Goal: Obtain resource: Download file/media

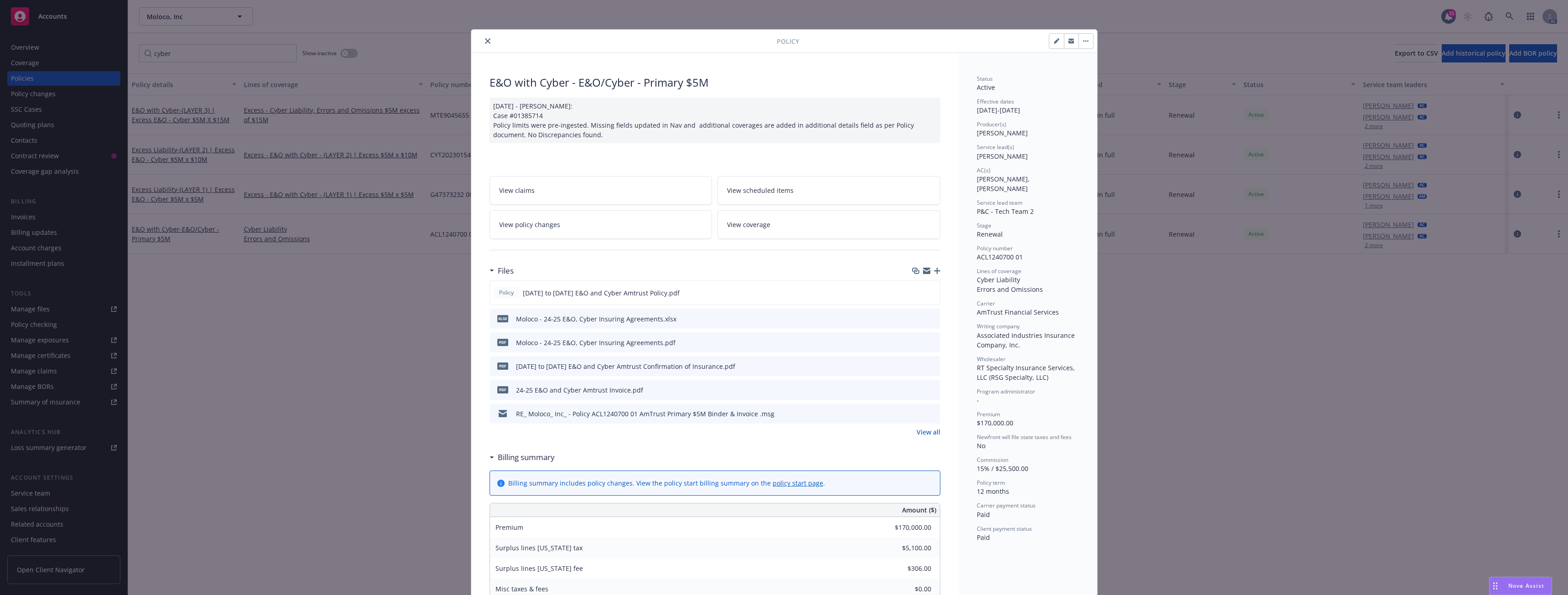
click at [485, 41] on icon "close" at bounding box center [488, 41] width 5 height 5
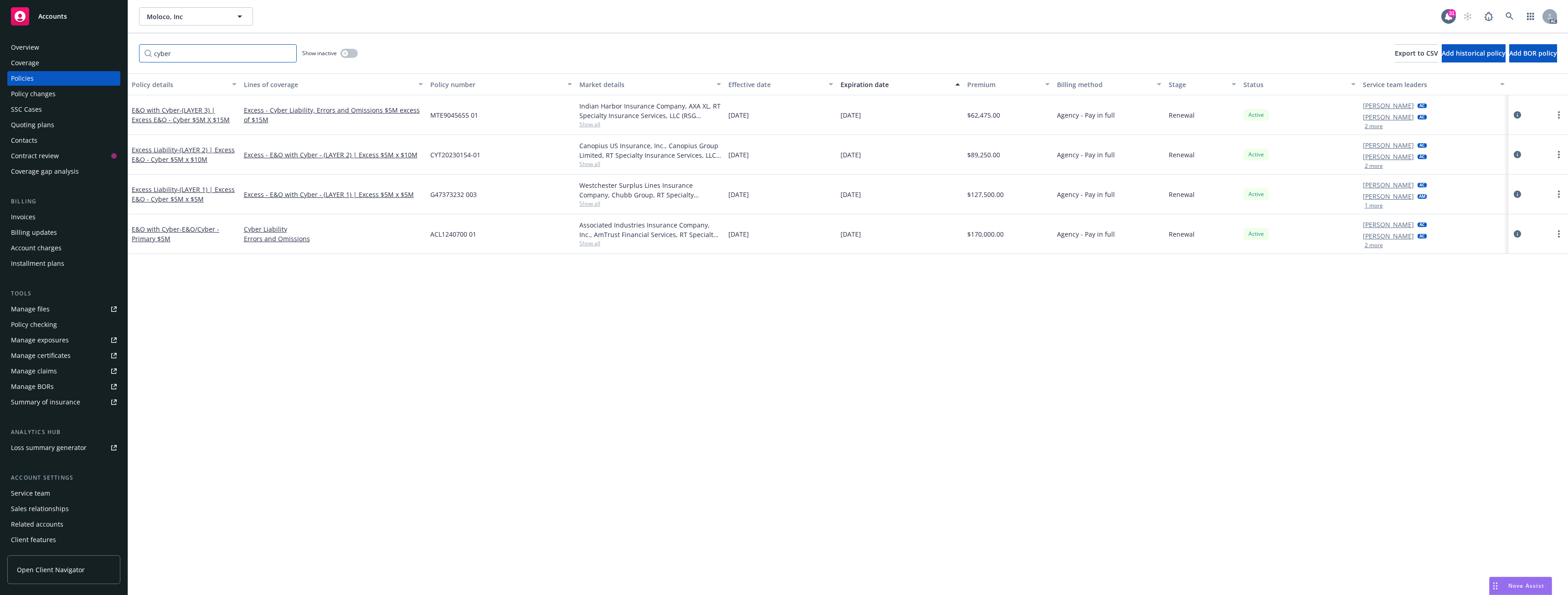
click at [198, 55] on input "cyber" at bounding box center [217, 54] width 158 height 18
drag, startPoint x: 174, startPoint y: 54, endPoint x: 127, endPoint y: 54, distance: 47.0
click at [127, 54] on div "Accounts Overview Coverage Policies Policy changes SSC Cases Quoting plans Cont…" at bounding box center [784, 297] width 1568 height 595
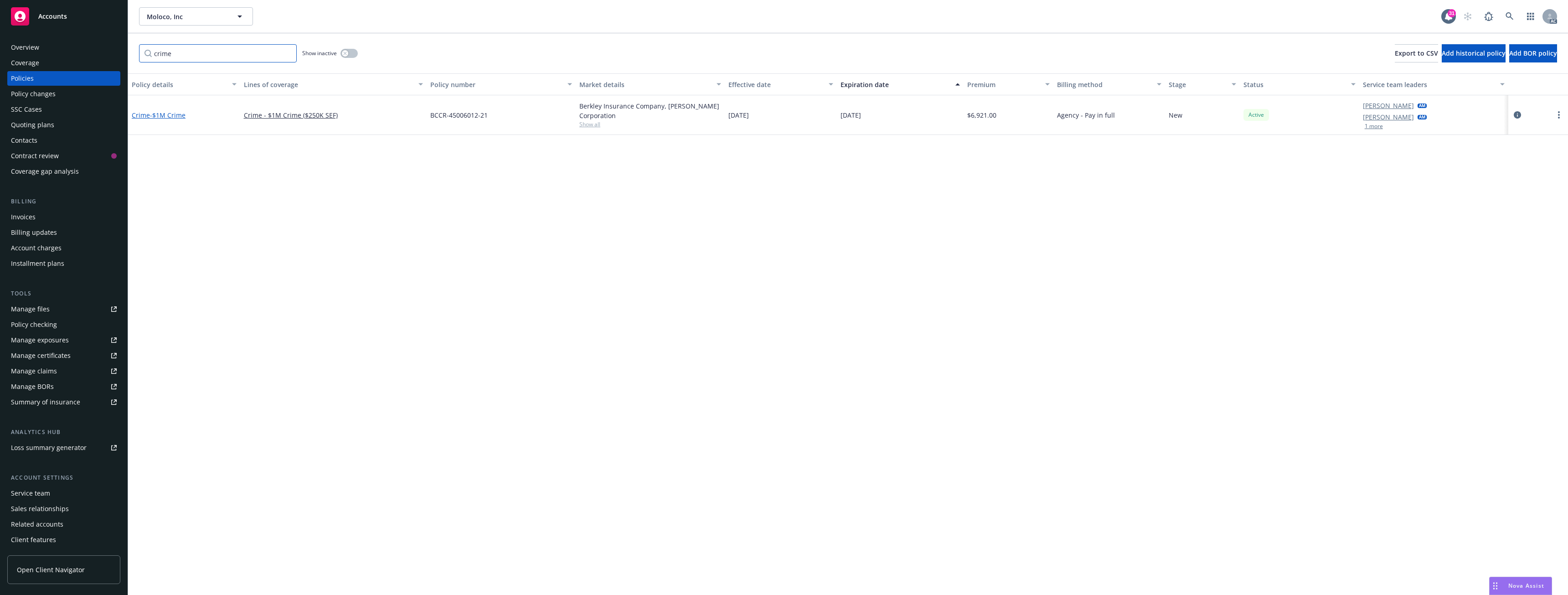
type input "crime"
click at [165, 116] on span "- $1M Crime" at bounding box center [167, 115] width 35 height 9
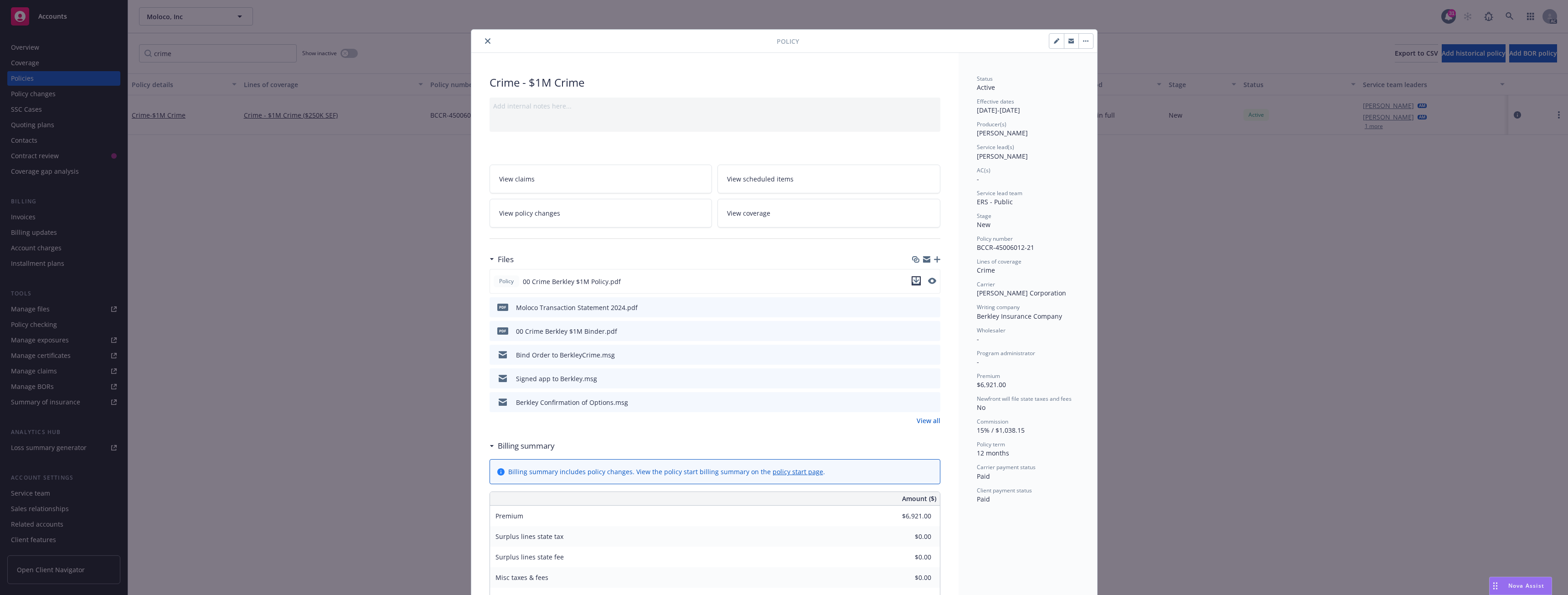
click at [914, 283] on icon "download file" at bounding box center [916, 281] width 7 height 7
click at [485, 40] on icon "close" at bounding box center [488, 41] width 5 height 5
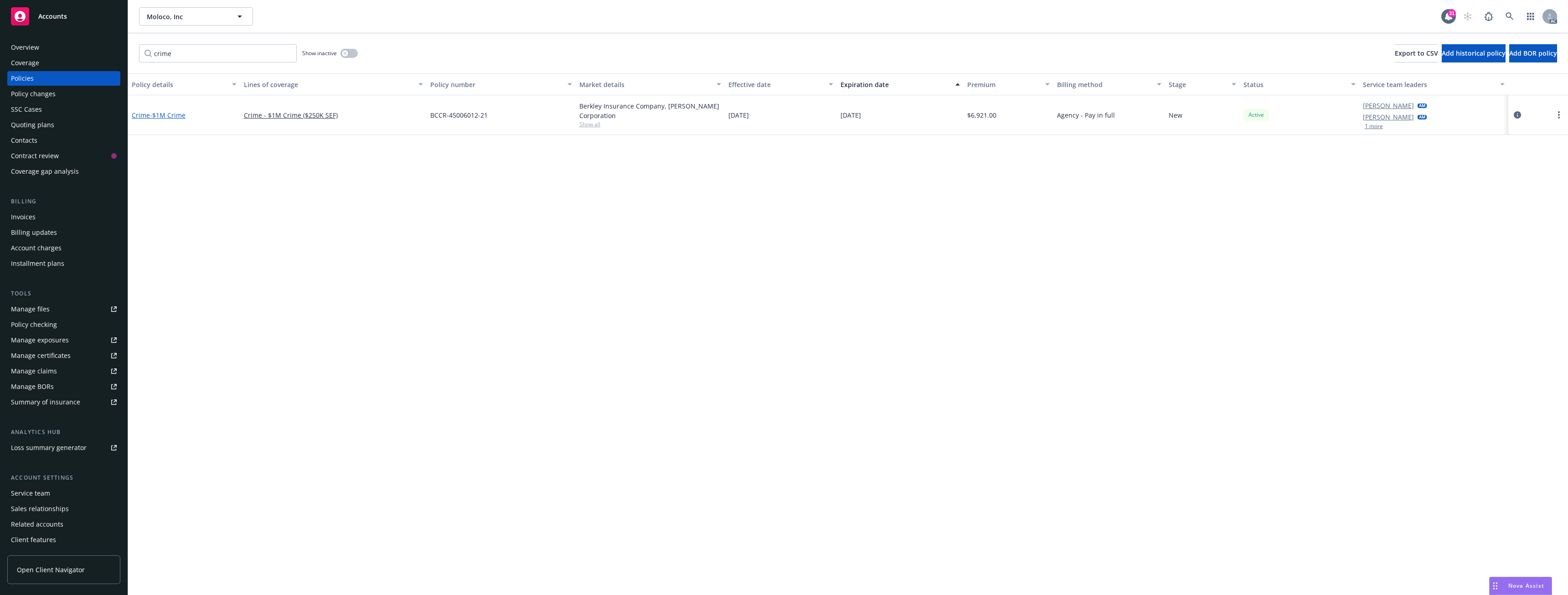
click at [177, 118] on span "- $1M Crime" at bounding box center [167, 115] width 35 height 9
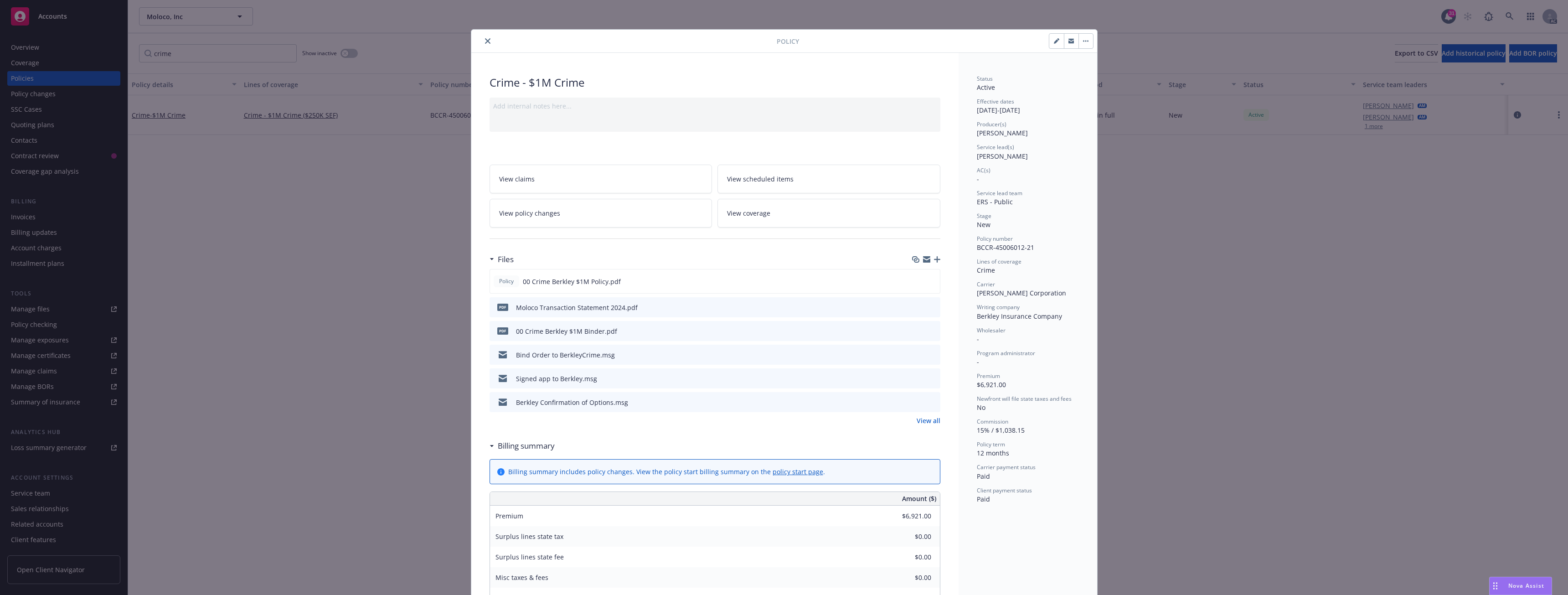
scroll to position [27, 0]
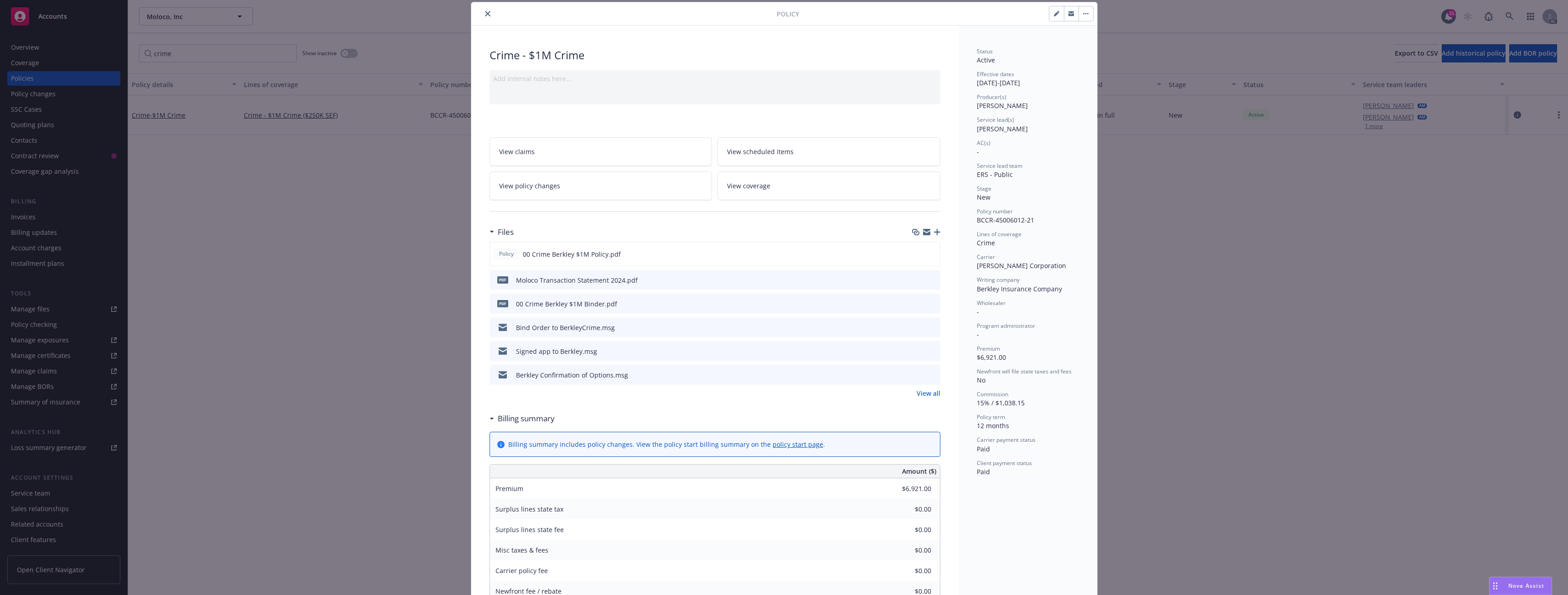
click at [482, 13] on button "close" at bounding box center [488, 13] width 11 height 11
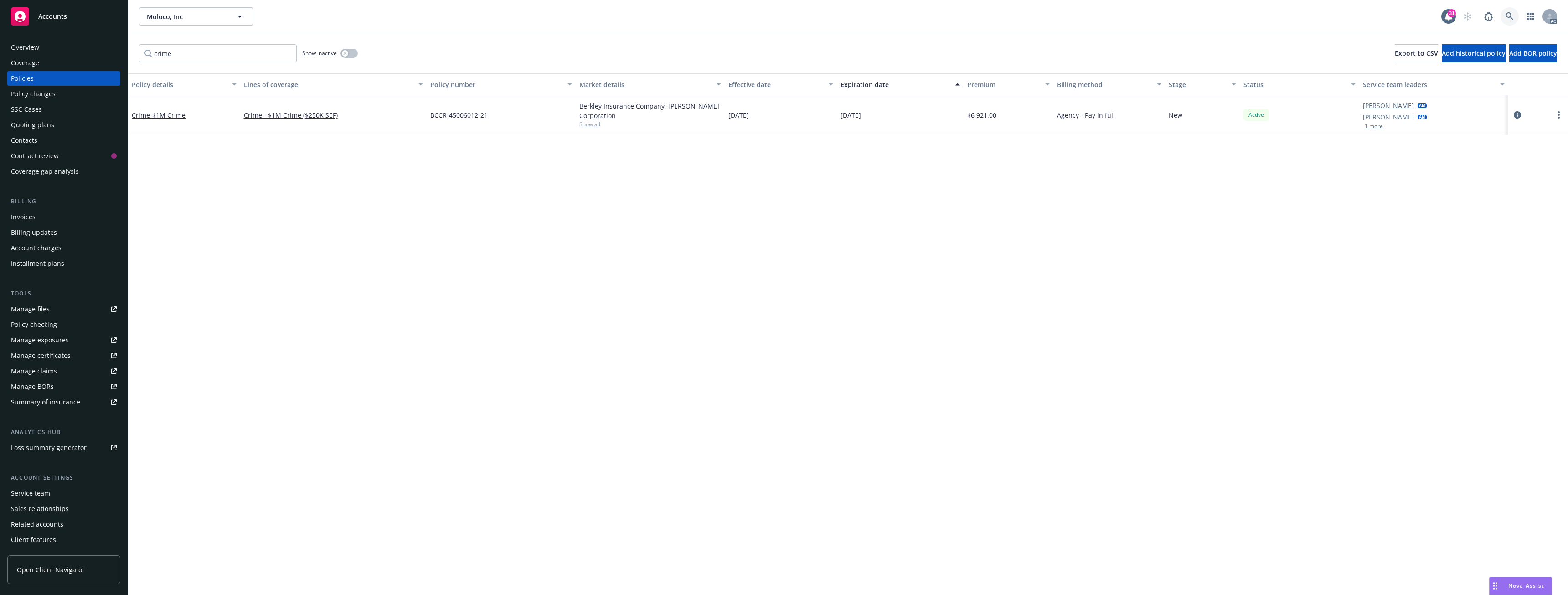
click at [1509, 14] on icon at bounding box center [1509, 16] width 8 height 8
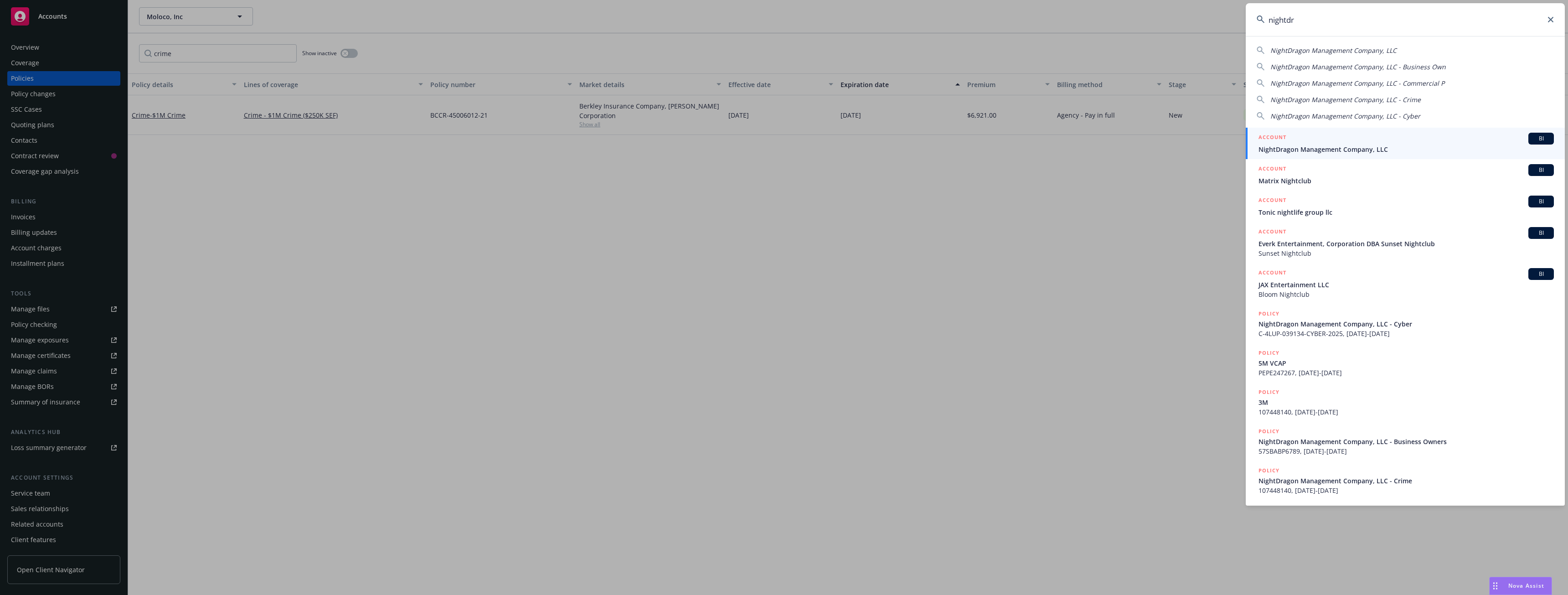
type input "nightdr"
click at [1348, 144] on div "ACCOUNT BI" at bounding box center [1406, 138] width 295 height 12
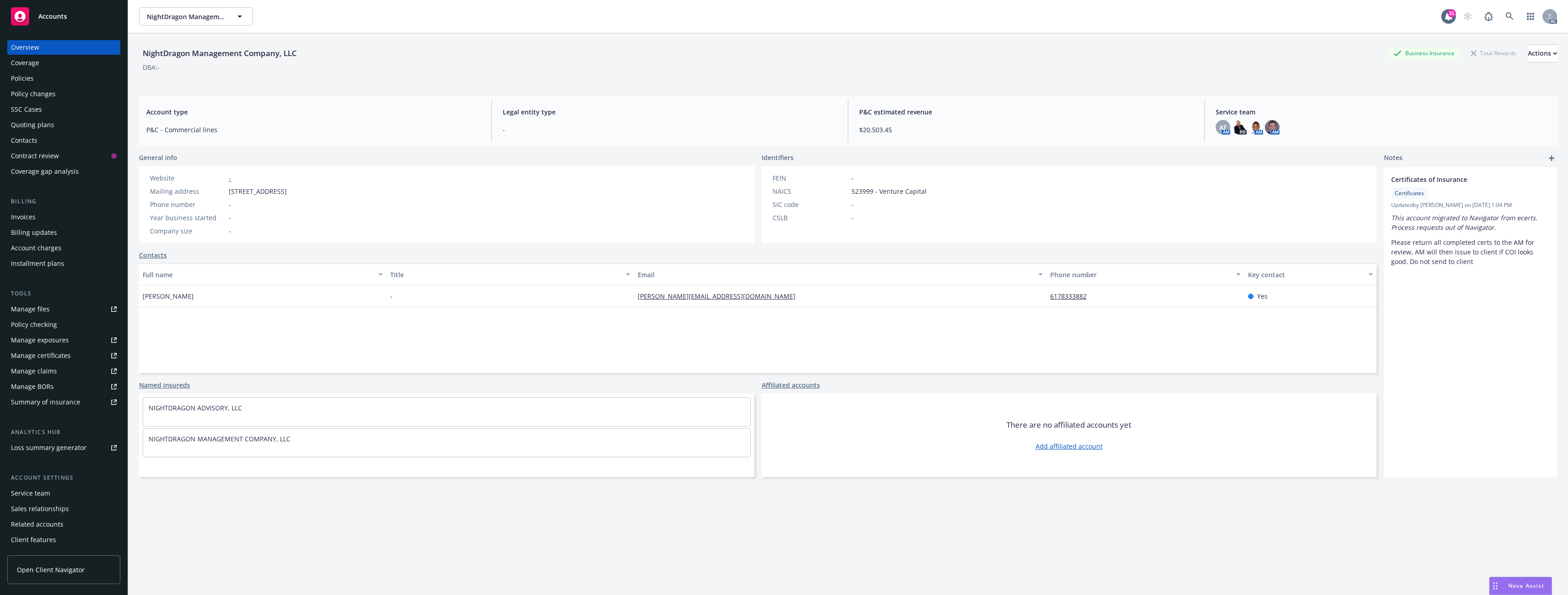
click at [44, 83] on div "Policies" at bounding box center [64, 79] width 106 height 15
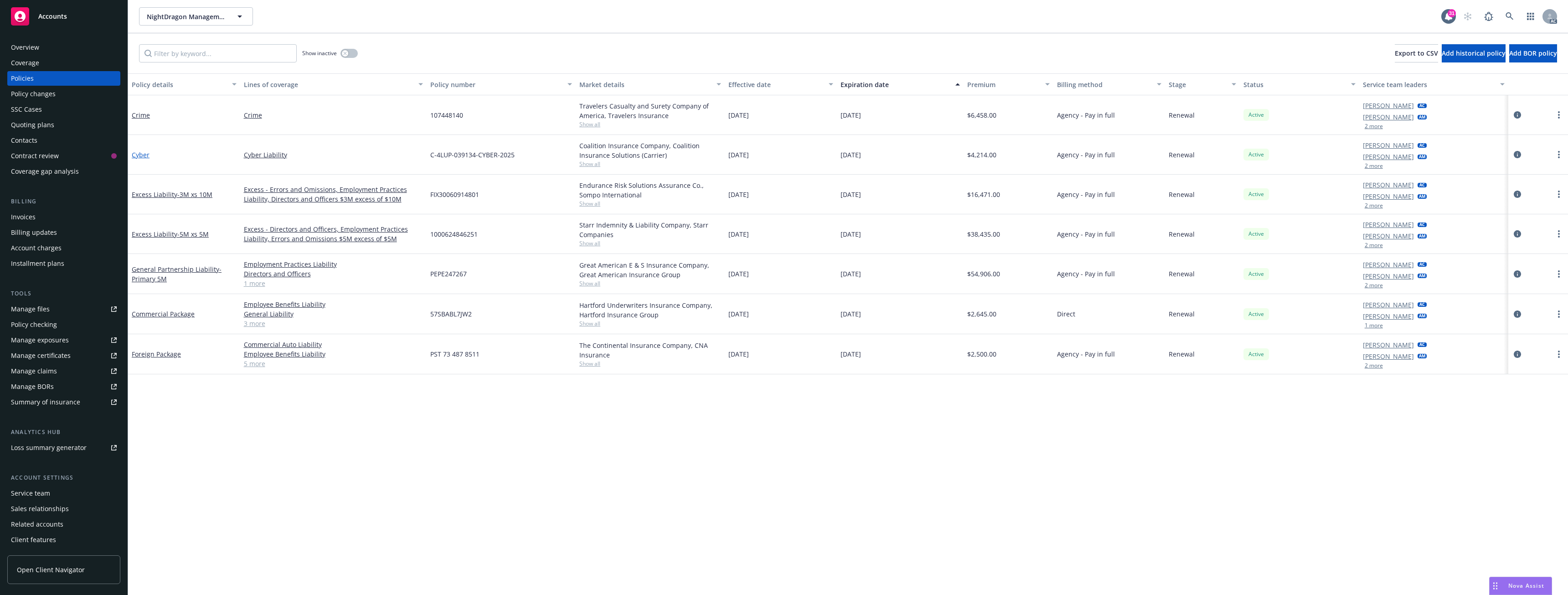
click at [144, 152] on link "Cyber" at bounding box center [140, 155] width 18 height 9
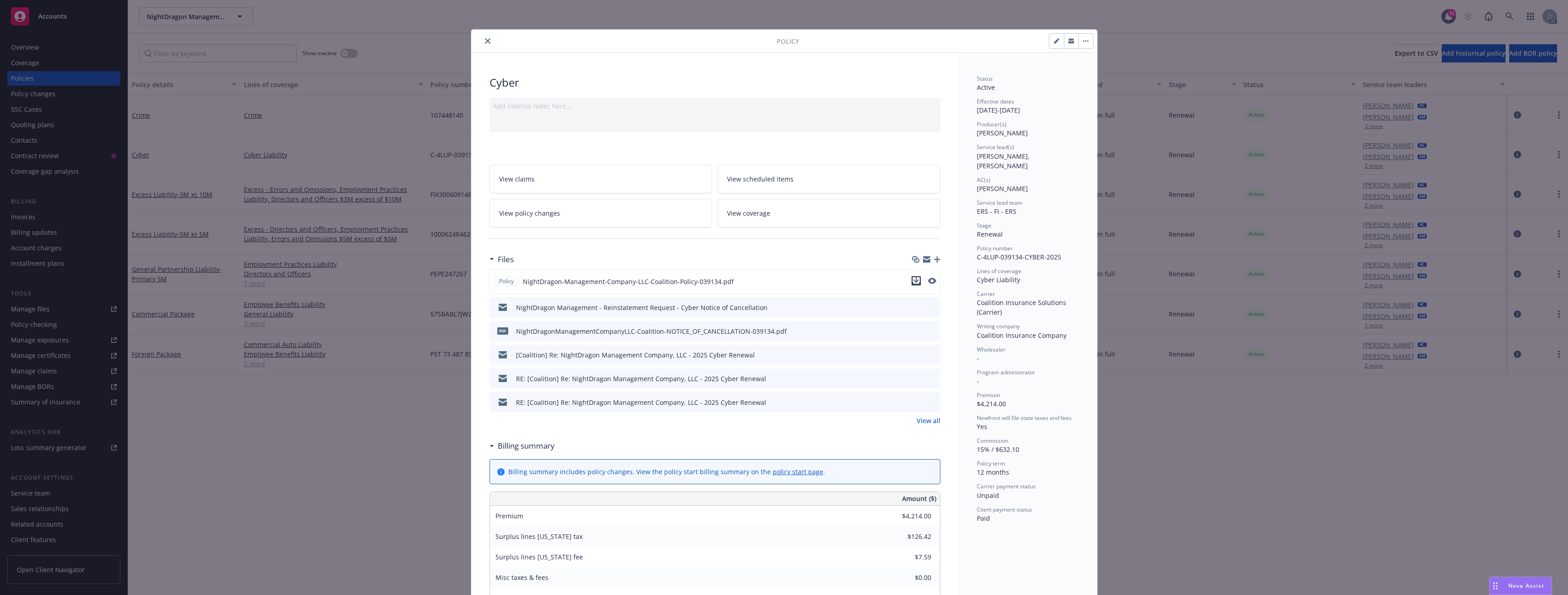
click at [914, 280] on icon "download file" at bounding box center [916, 281] width 7 height 7
click at [475, 37] on div at bounding box center [626, 41] width 302 height 11
click at [485, 39] on icon "close" at bounding box center [488, 41] width 5 height 5
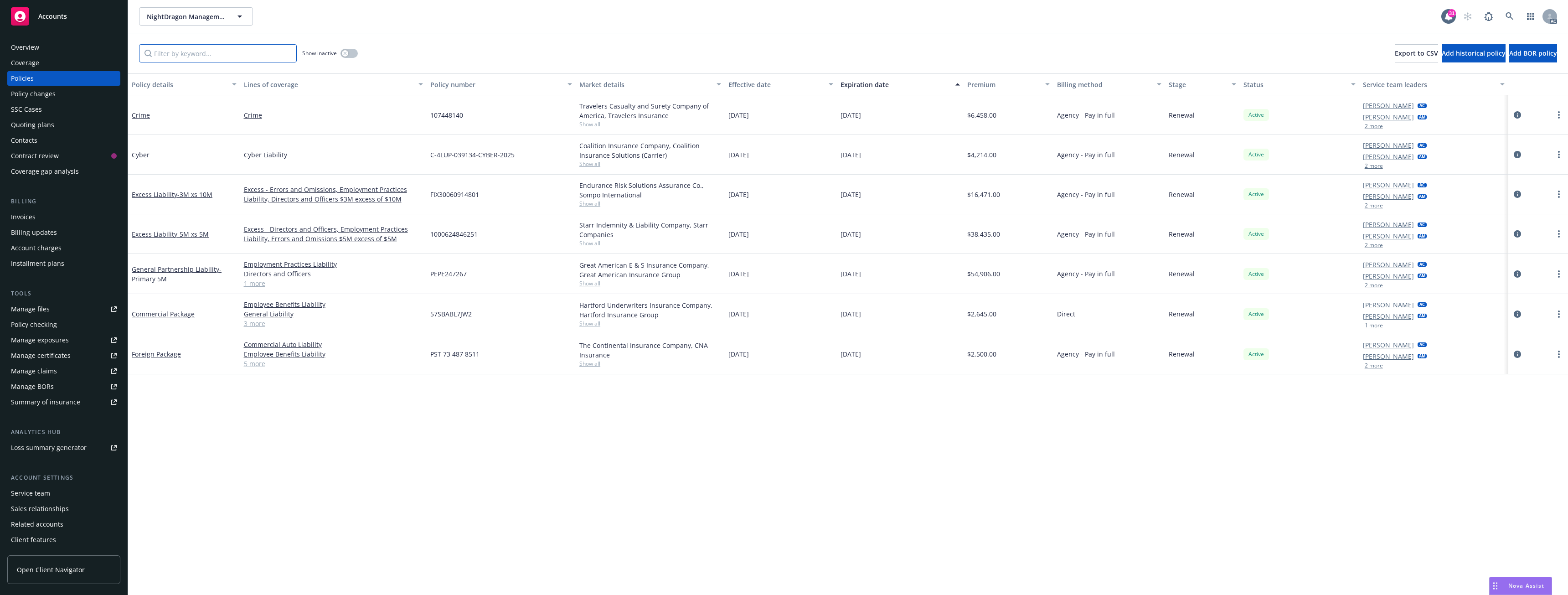
click at [172, 48] on input "Filter by keyword..." at bounding box center [217, 54] width 158 height 18
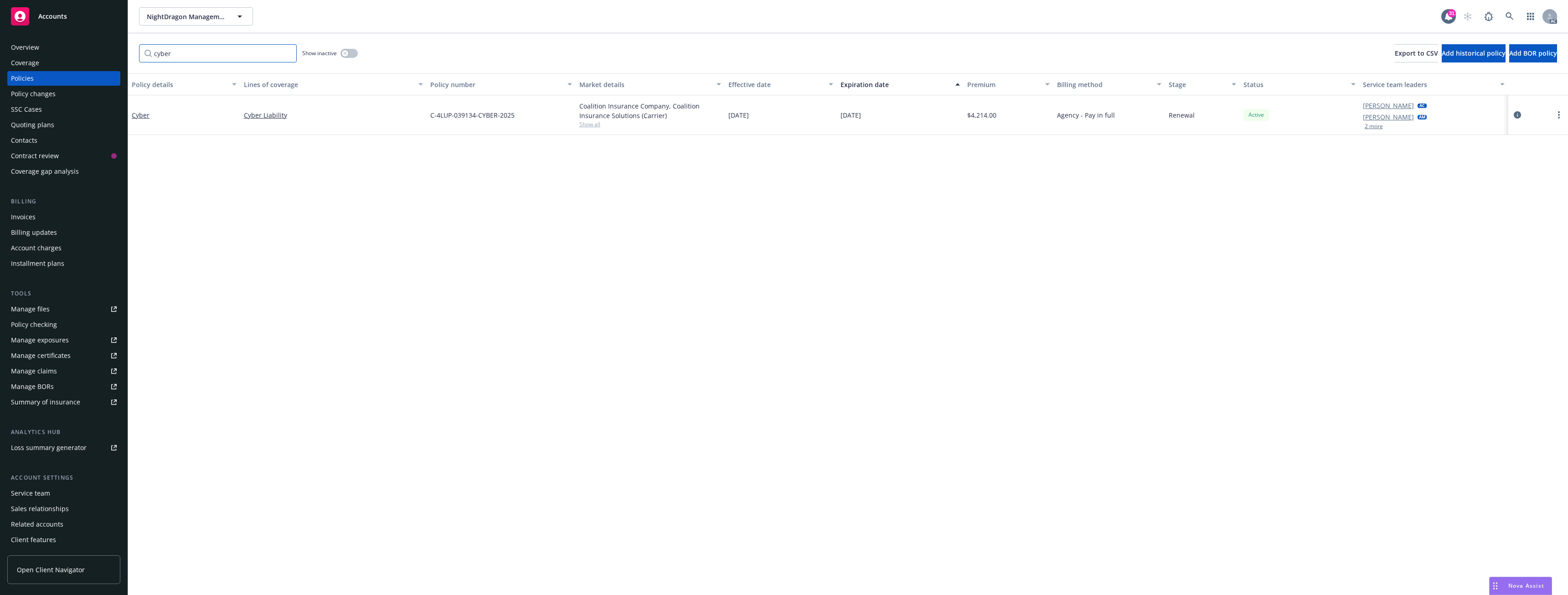
type input "cyber"
click at [359, 53] on div "cyber Show inactive Export to CSV Add historical policy Add BOR policy" at bounding box center [848, 54] width 1440 height 40
click at [354, 52] on button "button" at bounding box center [349, 53] width 17 height 9
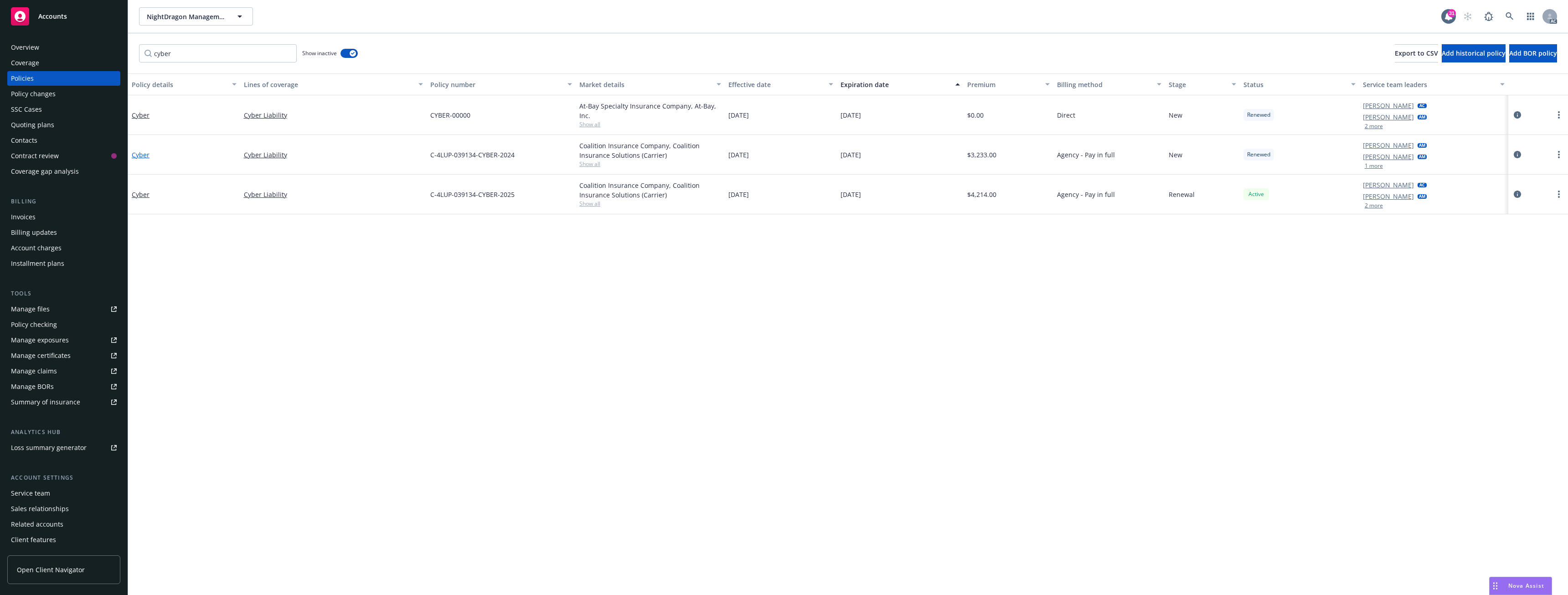
click at [144, 156] on link "Cyber" at bounding box center [140, 155] width 18 height 9
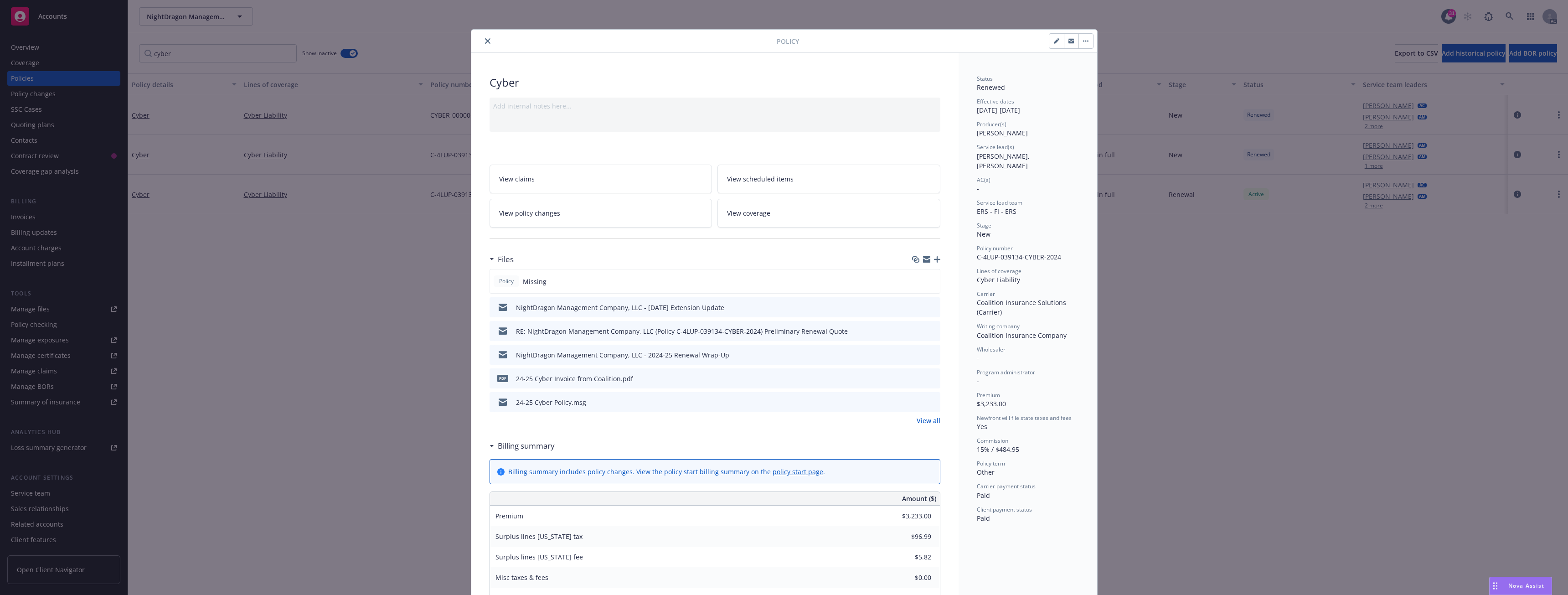
click at [640, 306] on div "NightDragon Management Company, LLC - [DATE] Extension Update" at bounding box center [620, 308] width 208 height 10
click at [913, 308] on icon "download file" at bounding box center [917, 307] width 7 height 7
click at [485, 43] on icon "close" at bounding box center [488, 41] width 5 height 5
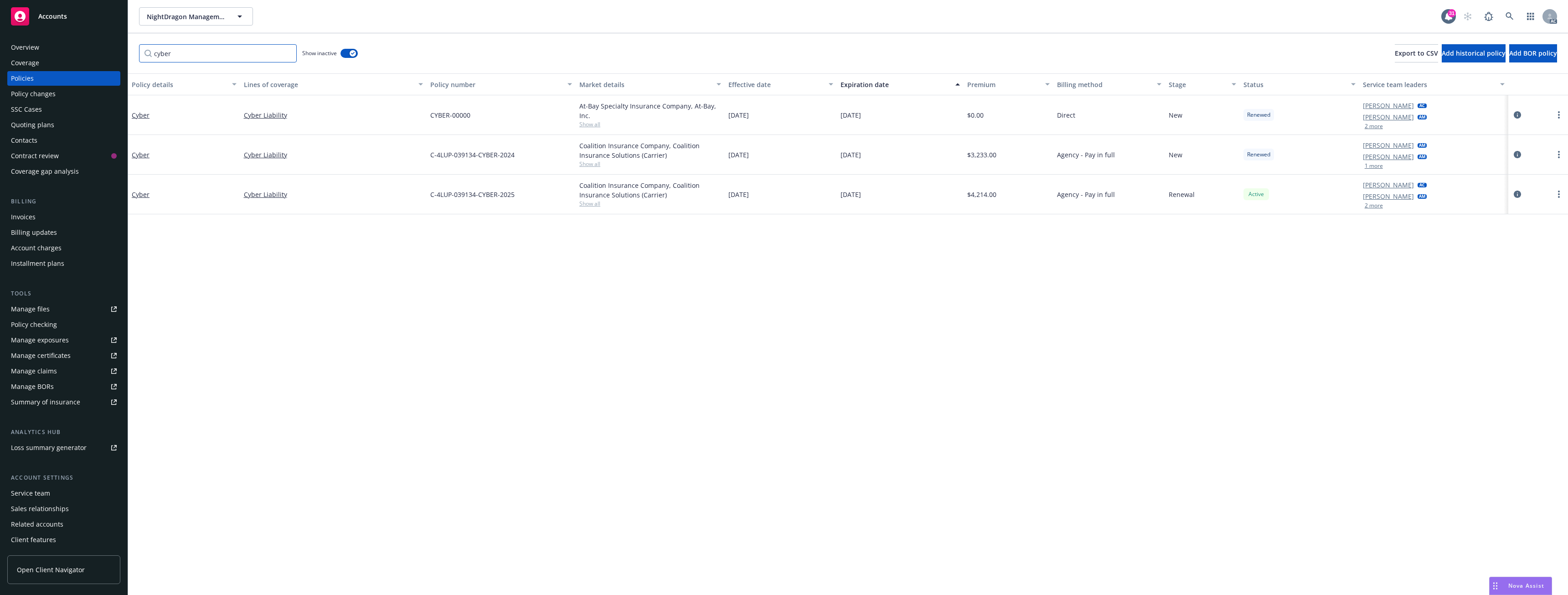
click at [186, 52] on input "cyber" at bounding box center [217, 54] width 158 height 18
drag, startPoint x: 183, startPoint y: 52, endPoint x: 127, endPoint y: 52, distance: 56.0
click at [127, 52] on div "Accounts Overview Coverage Policies Policy changes SSC Cases Quoting plans Cont…" at bounding box center [784, 297] width 1568 height 595
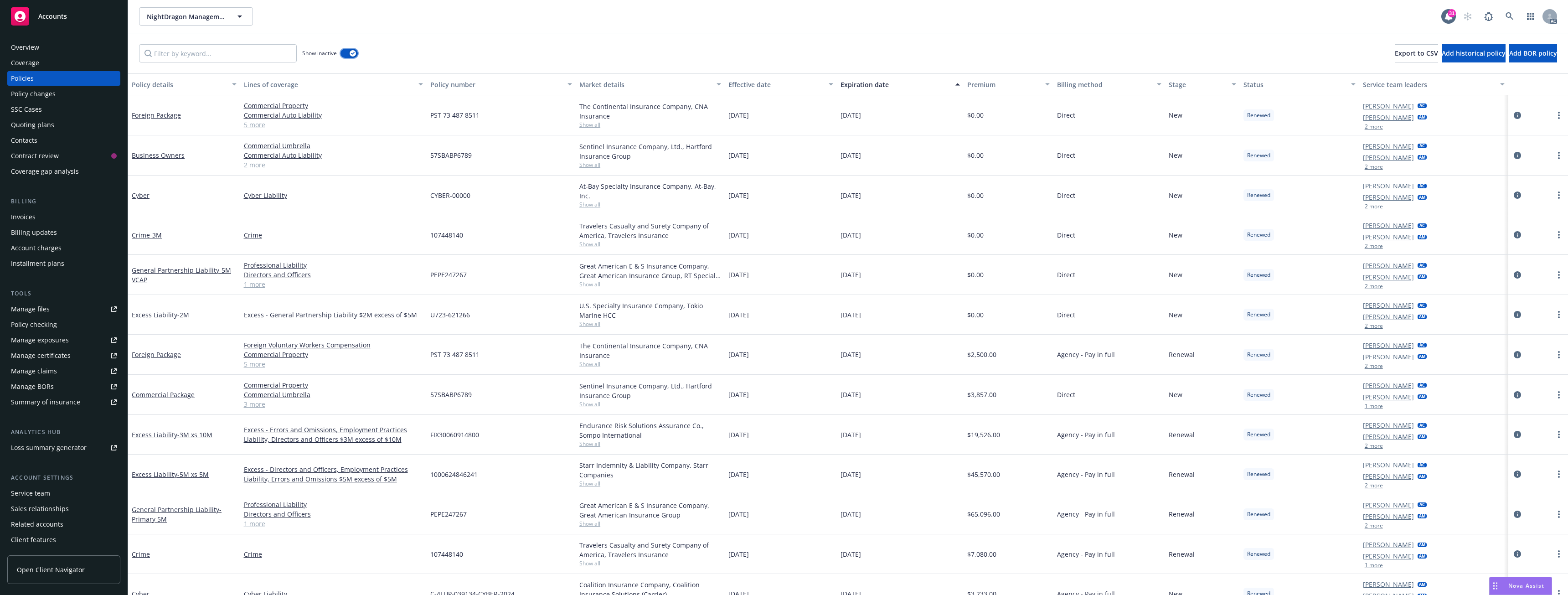
click at [345, 51] on button "button" at bounding box center [349, 53] width 17 height 9
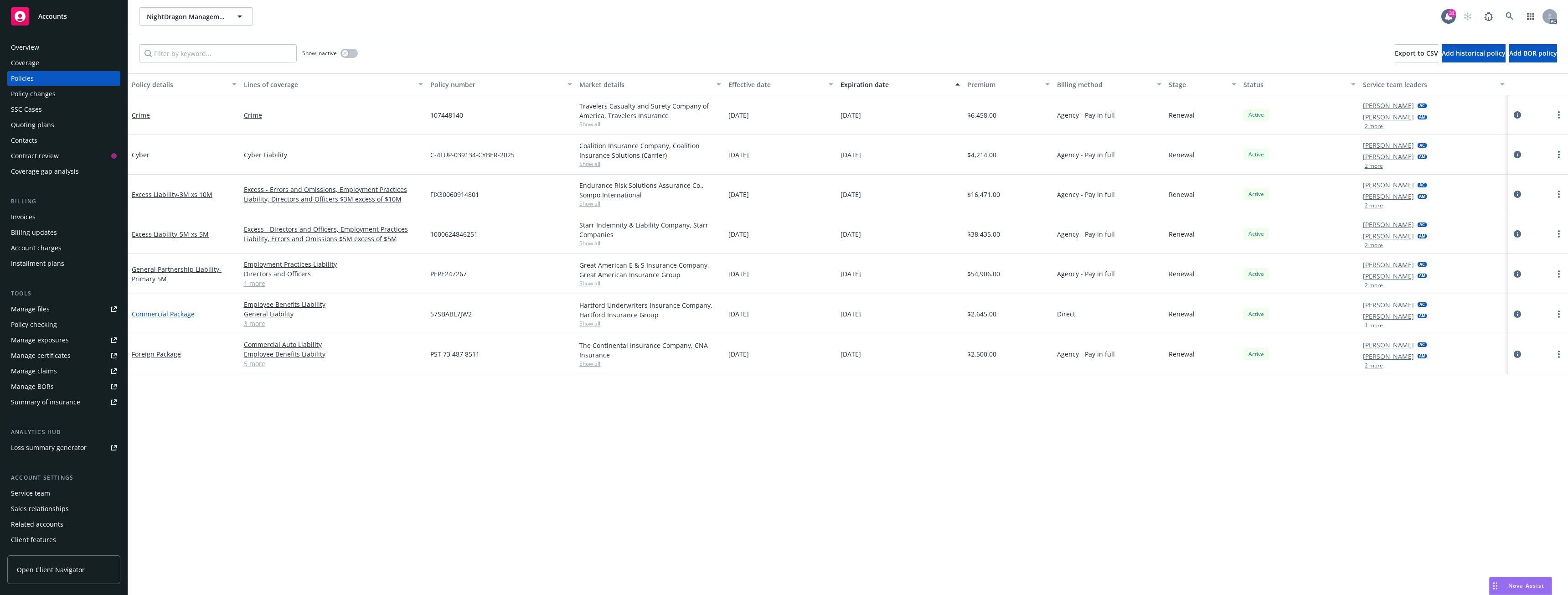
click at [179, 314] on link "Commercial Package" at bounding box center [163, 314] width 63 height 9
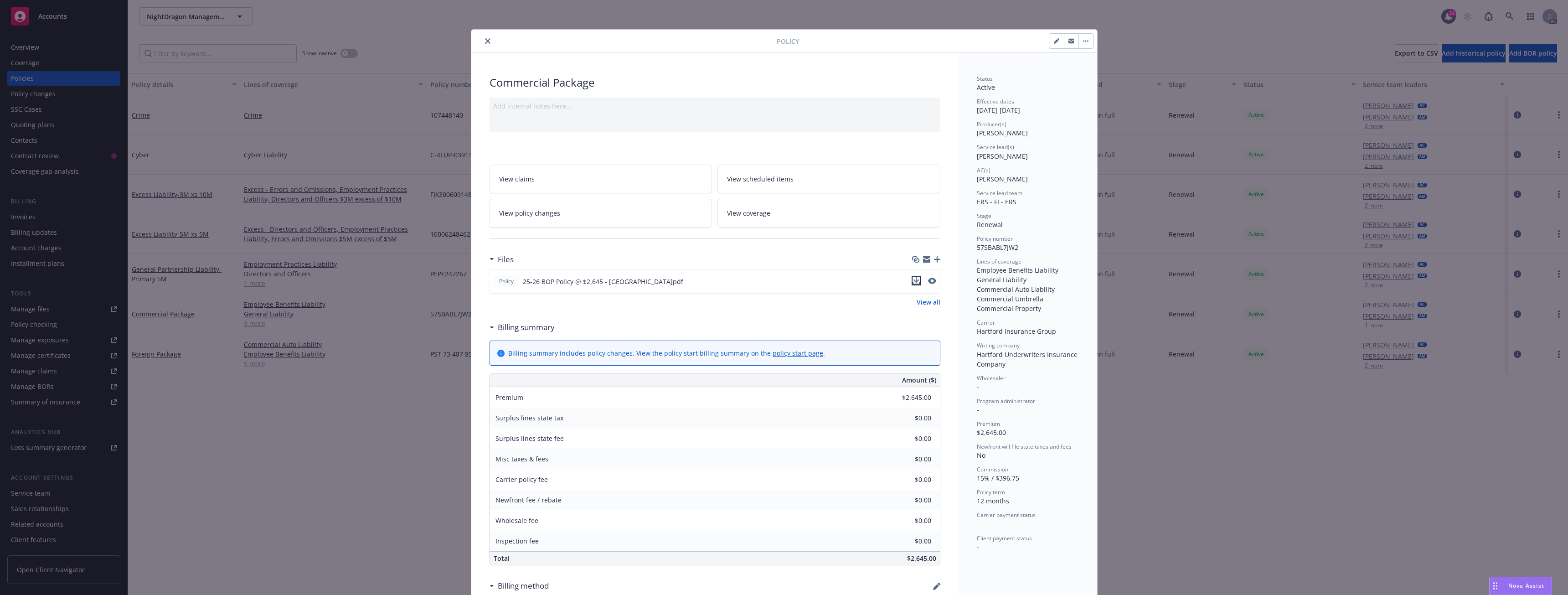
click at [912, 281] on icon "download file" at bounding box center [916, 281] width 7 height 7
click at [485, 43] on icon "close" at bounding box center [488, 41] width 5 height 5
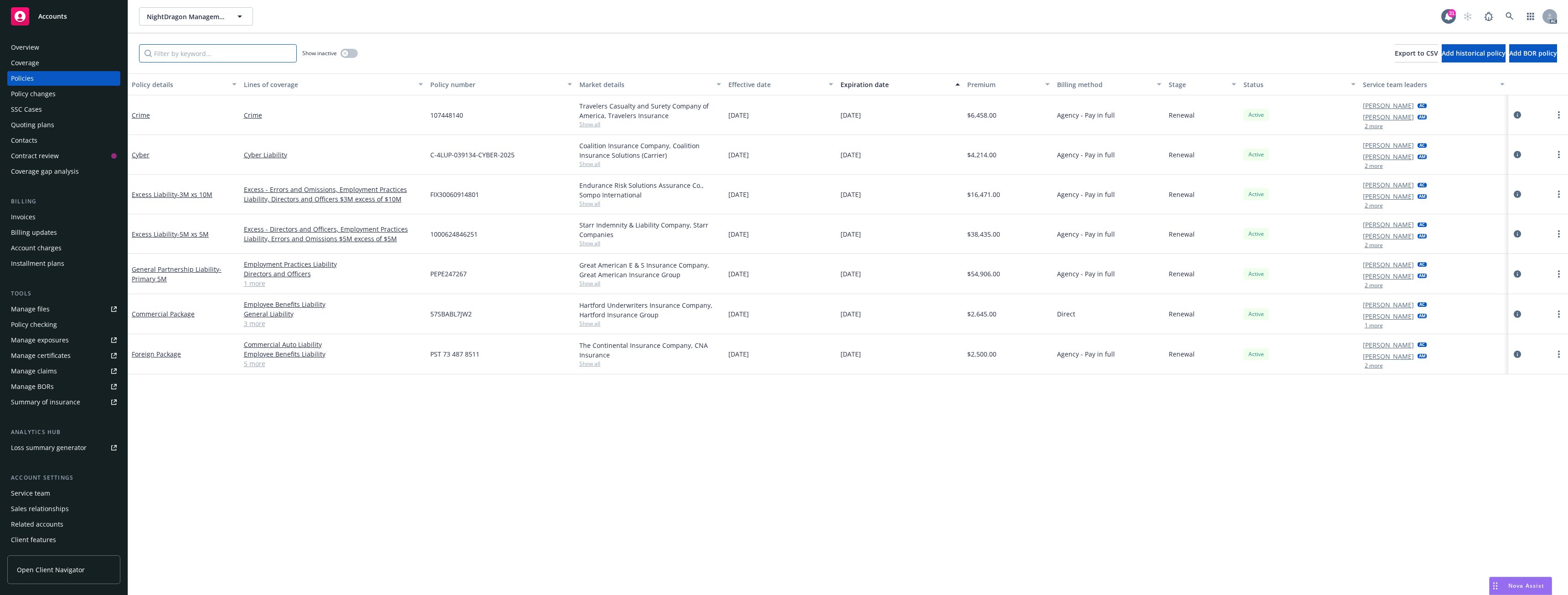
click at [255, 54] on input "Filter by keyword..." at bounding box center [217, 54] width 158 height 18
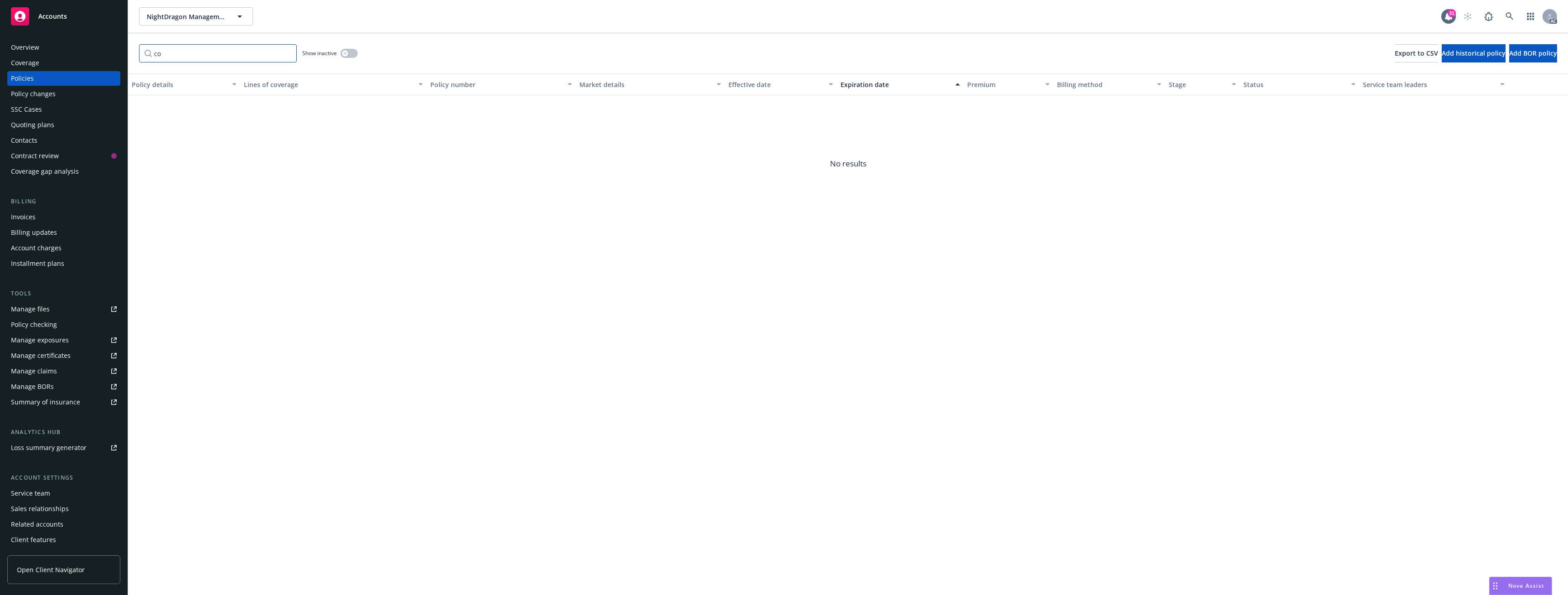
type input "c"
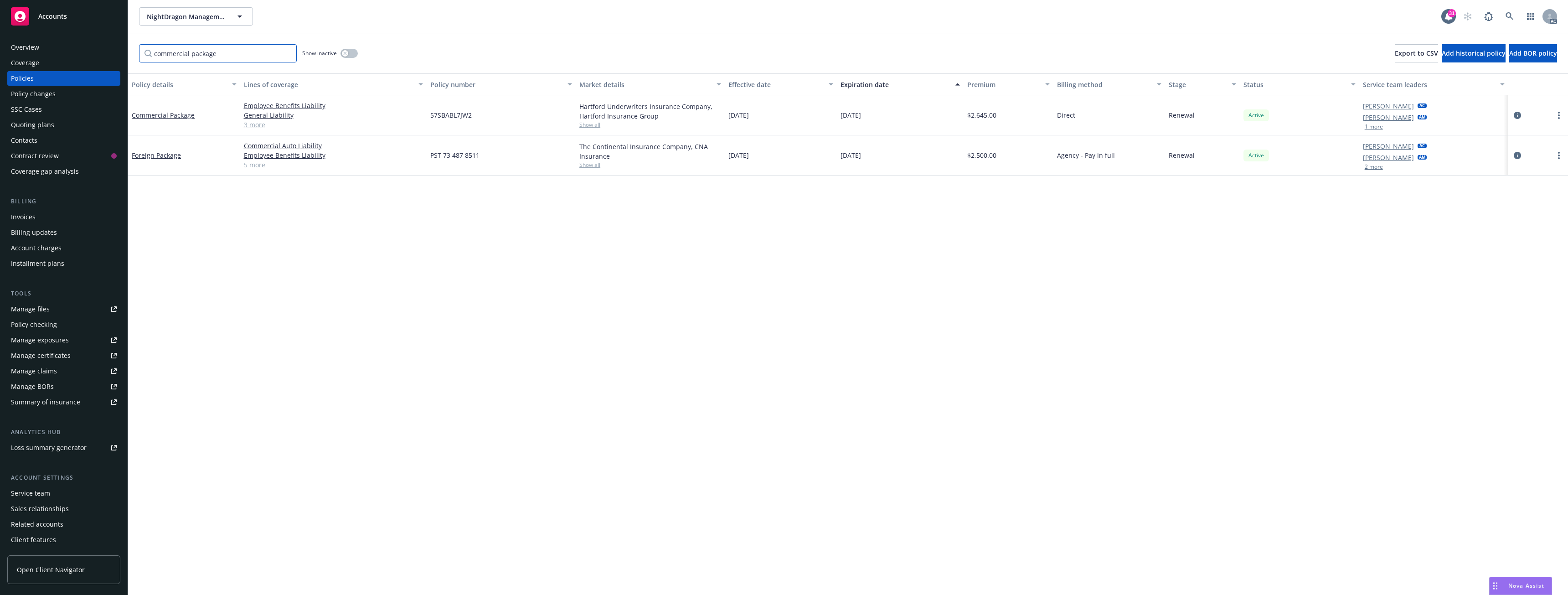
type input "commercial package"
click at [355, 52] on button "button" at bounding box center [349, 53] width 17 height 9
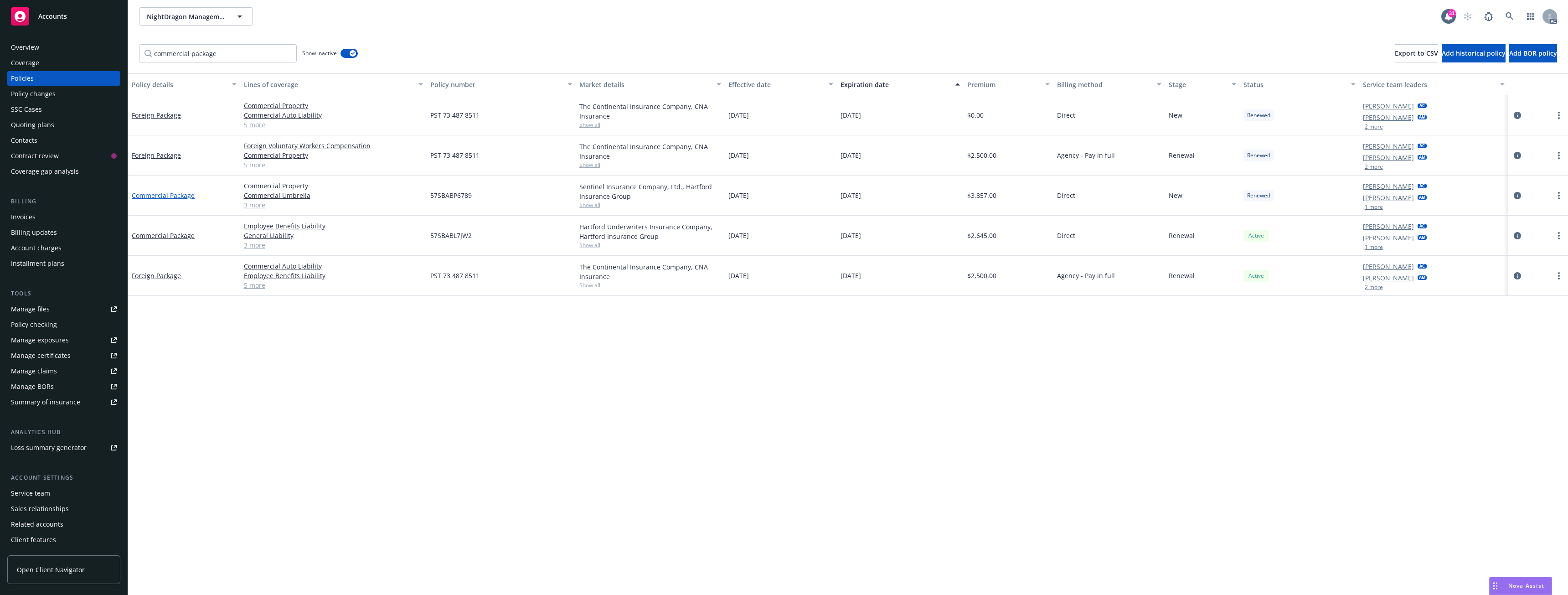
click at [182, 195] on link "Commercial Package" at bounding box center [163, 195] width 63 height 9
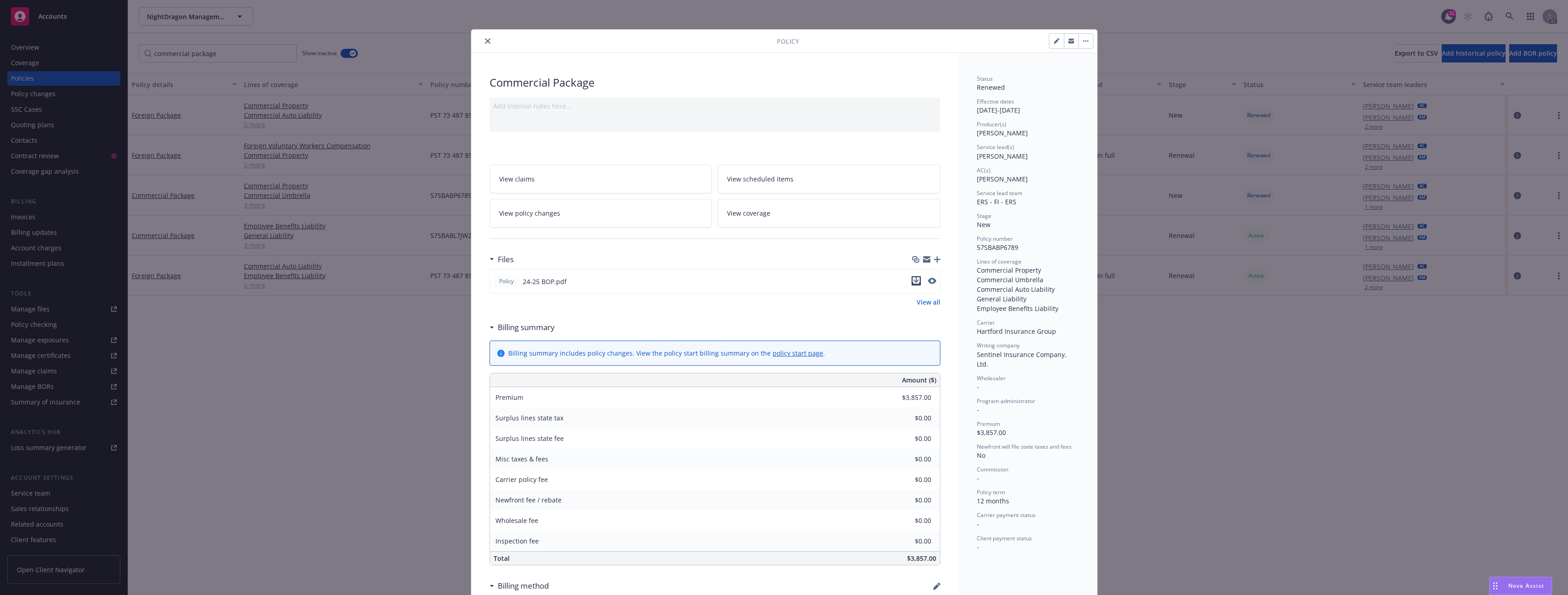
click at [914, 280] on icon "download file" at bounding box center [916, 281] width 7 height 7
click at [482, 43] on button "close" at bounding box center [488, 41] width 11 height 11
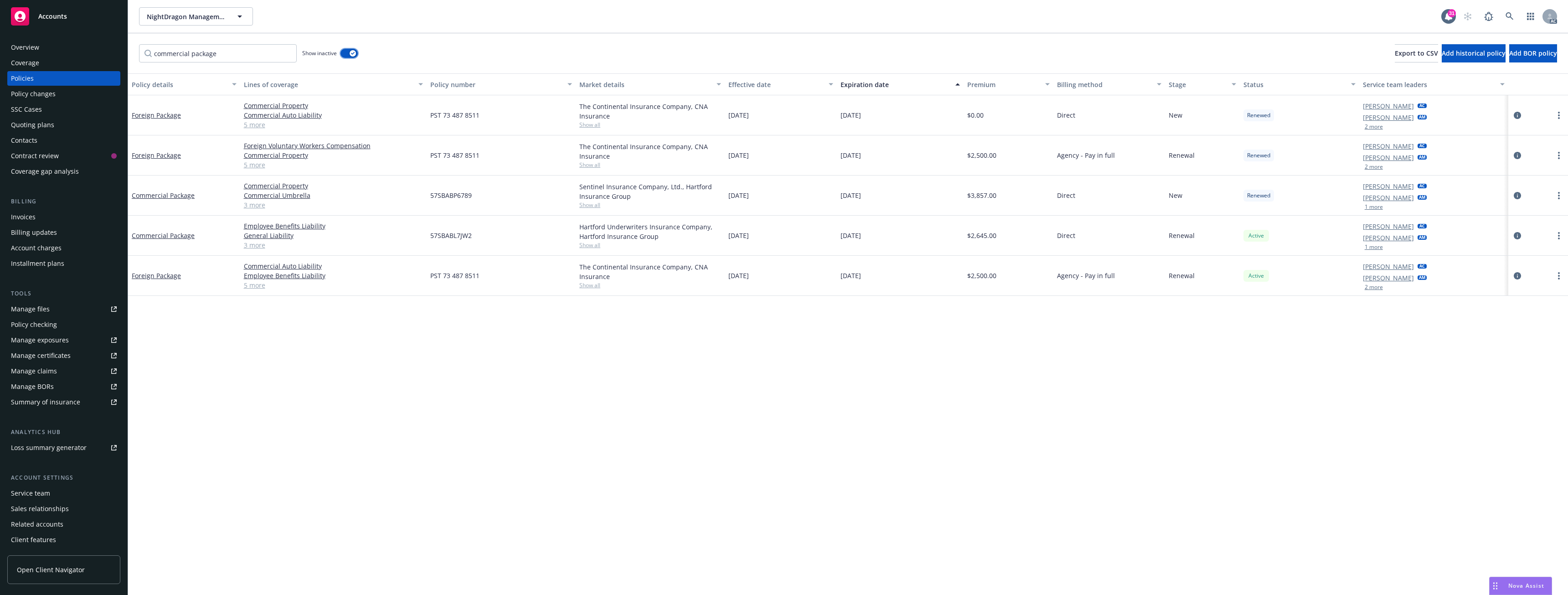
click at [344, 51] on button "button" at bounding box center [349, 53] width 17 height 9
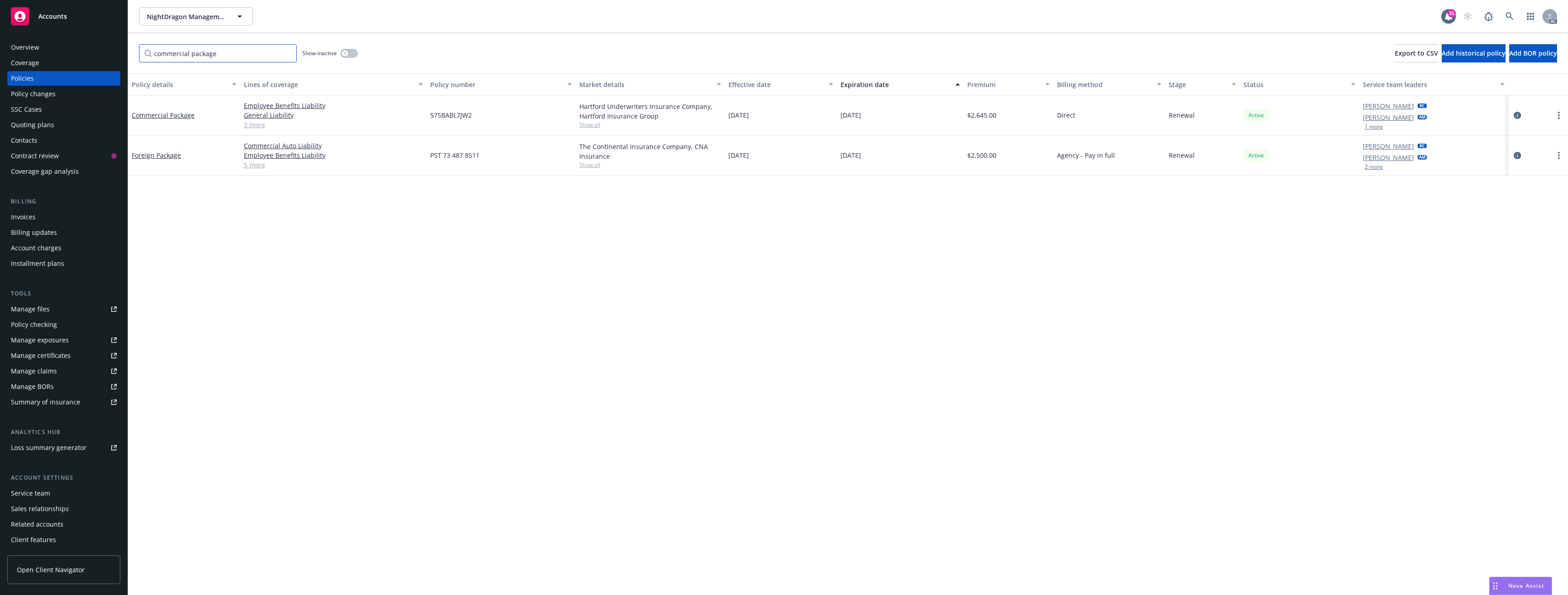
click at [248, 52] on input "commercial package" at bounding box center [217, 54] width 158 height 18
drag, startPoint x: 244, startPoint y: 53, endPoint x: 102, endPoint y: 54, distance: 142.0
click at [102, 54] on div "Accounts Overview Coverage Policies Policy changes SSC Cases Quoting plans Cont…" at bounding box center [784, 297] width 1568 height 595
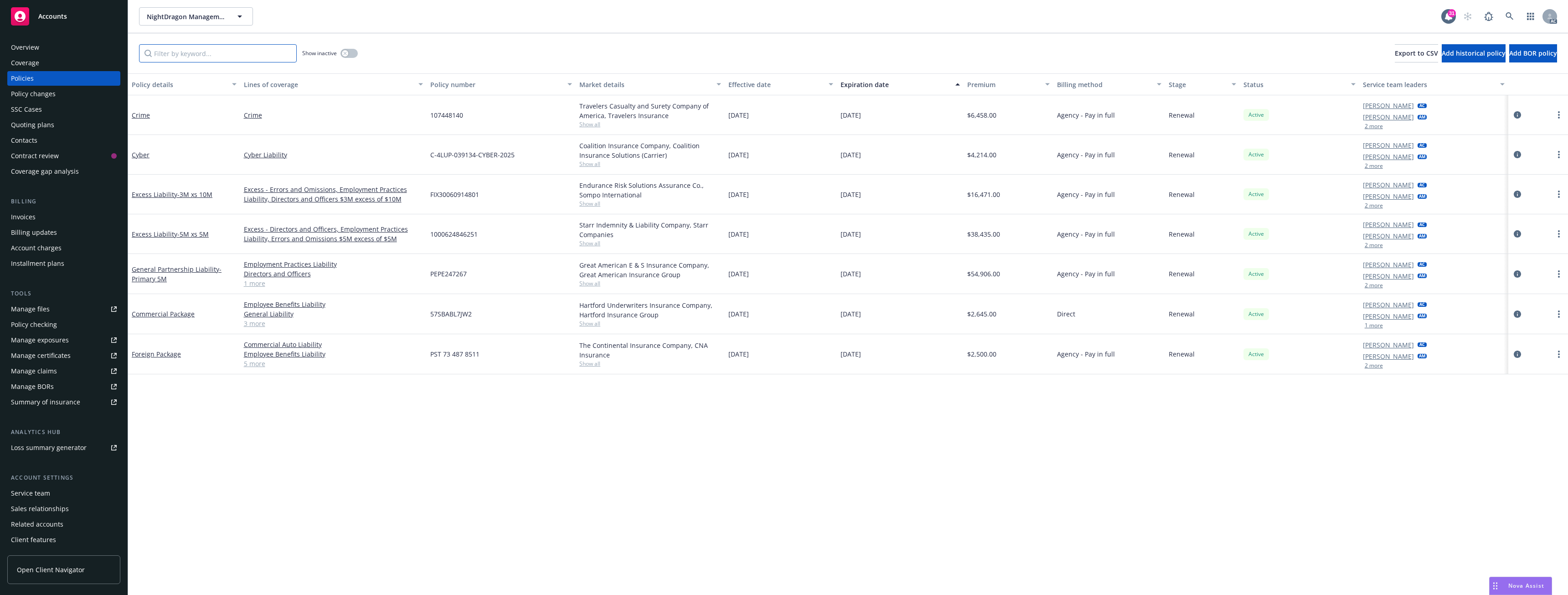
drag, startPoint x: 644, startPoint y: 139, endPoint x: 830, endPoint y: 161, distance: 187.3
click at [830, 161] on div "Show inactive Export to CSV Add historical policy Add BOR policy Policy details…" at bounding box center [848, 314] width 1440 height 562
drag, startPoint x: 1222, startPoint y: 498, endPoint x: 1178, endPoint y: 420, distance: 89.6
click at [1222, 498] on div "Policy details Lines of coverage Policy number Market details Effective date Ex…" at bounding box center [848, 334] width 1440 height 522
